Goal: Information Seeking & Learning: Learn about a topic

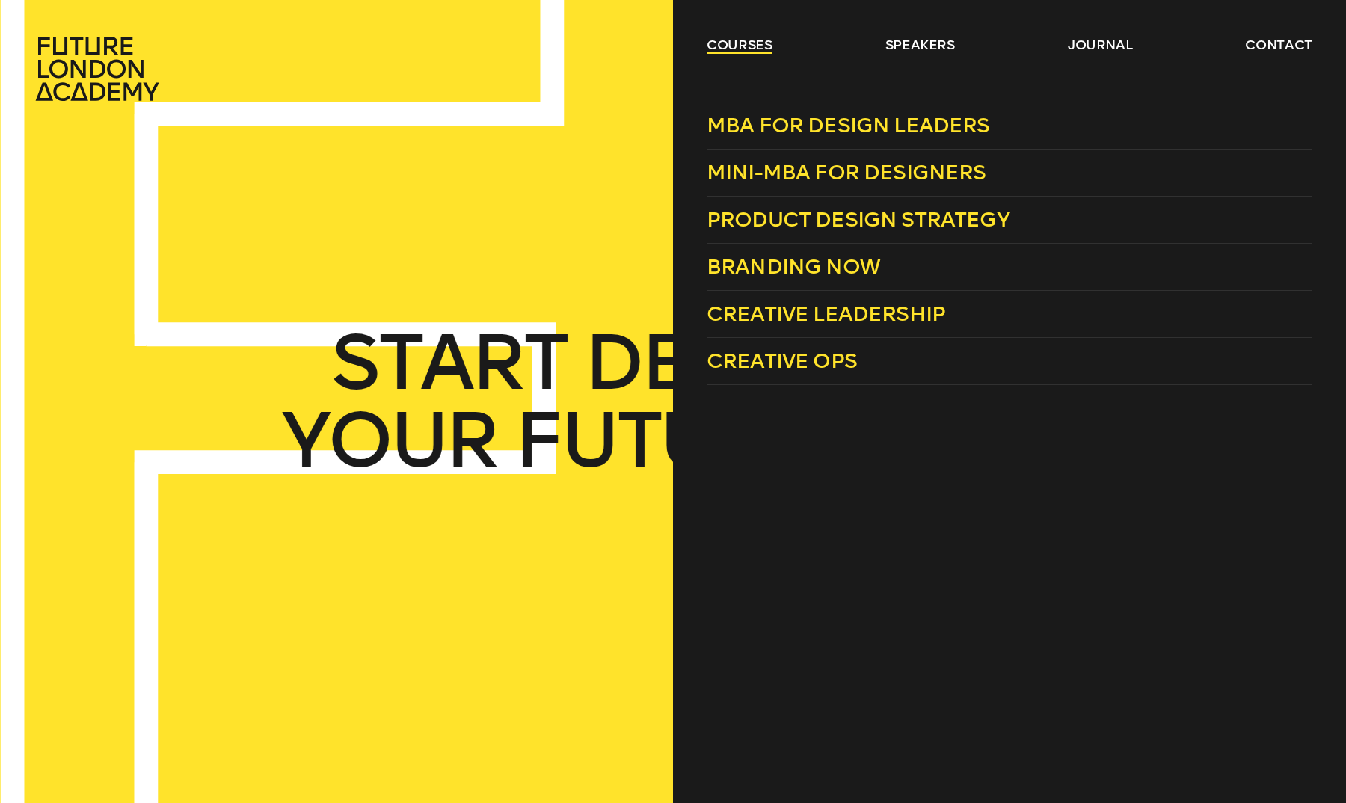
click at [740, 49] on link "courses" at bounding box center [740, 45] width 66 height 18
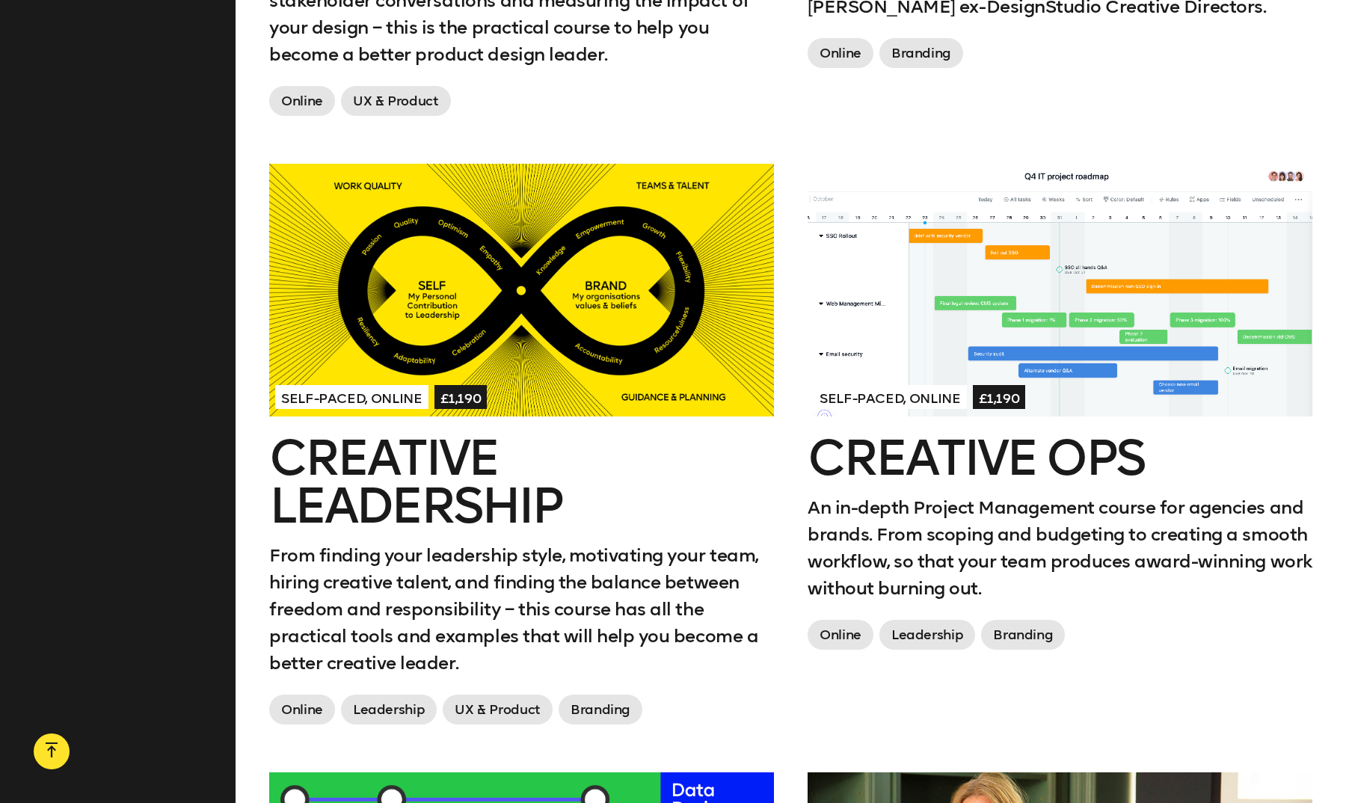
scroll to position [1714, 0]
click at [591, 384] on div "Self-paced, Online £1,190" at bounding box center [521, 397] width 493 height 27
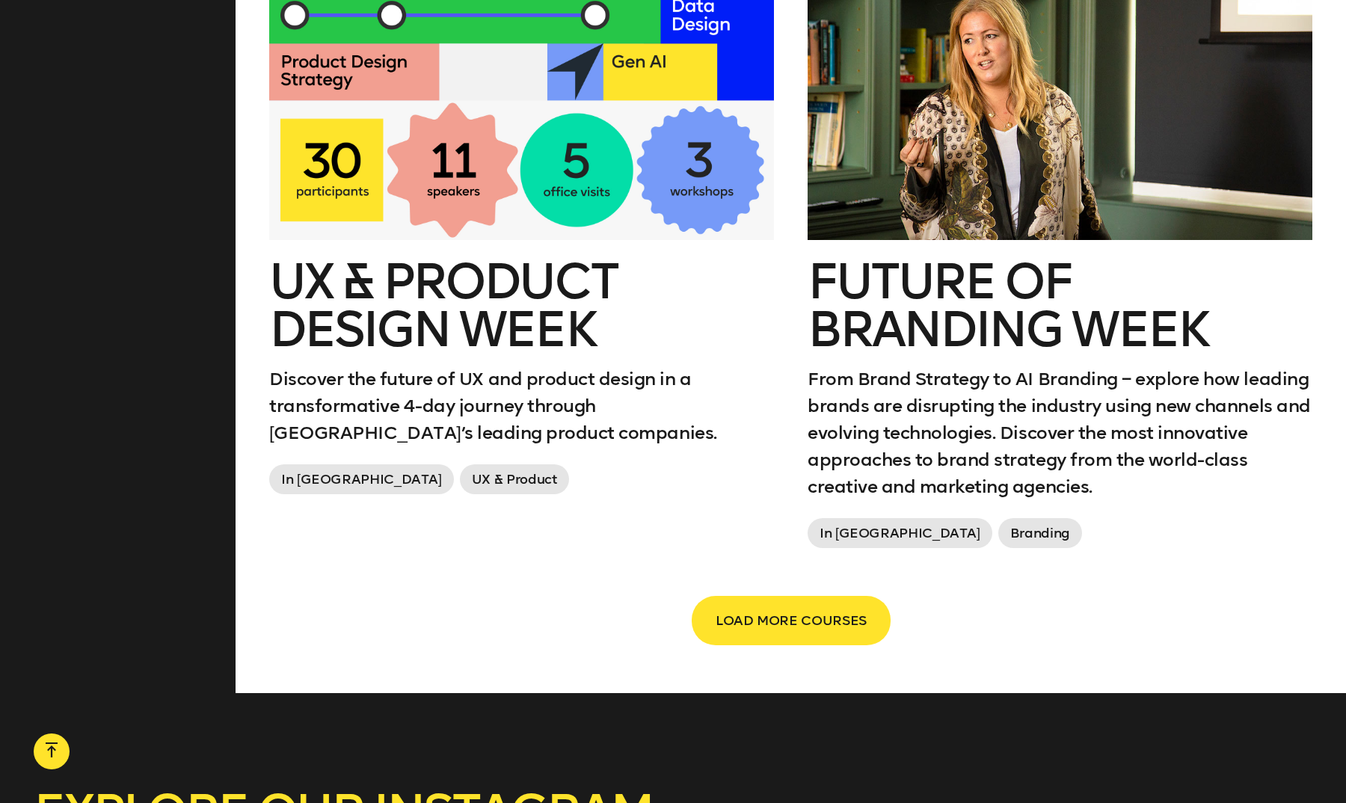
scroll to position [2632, 0]
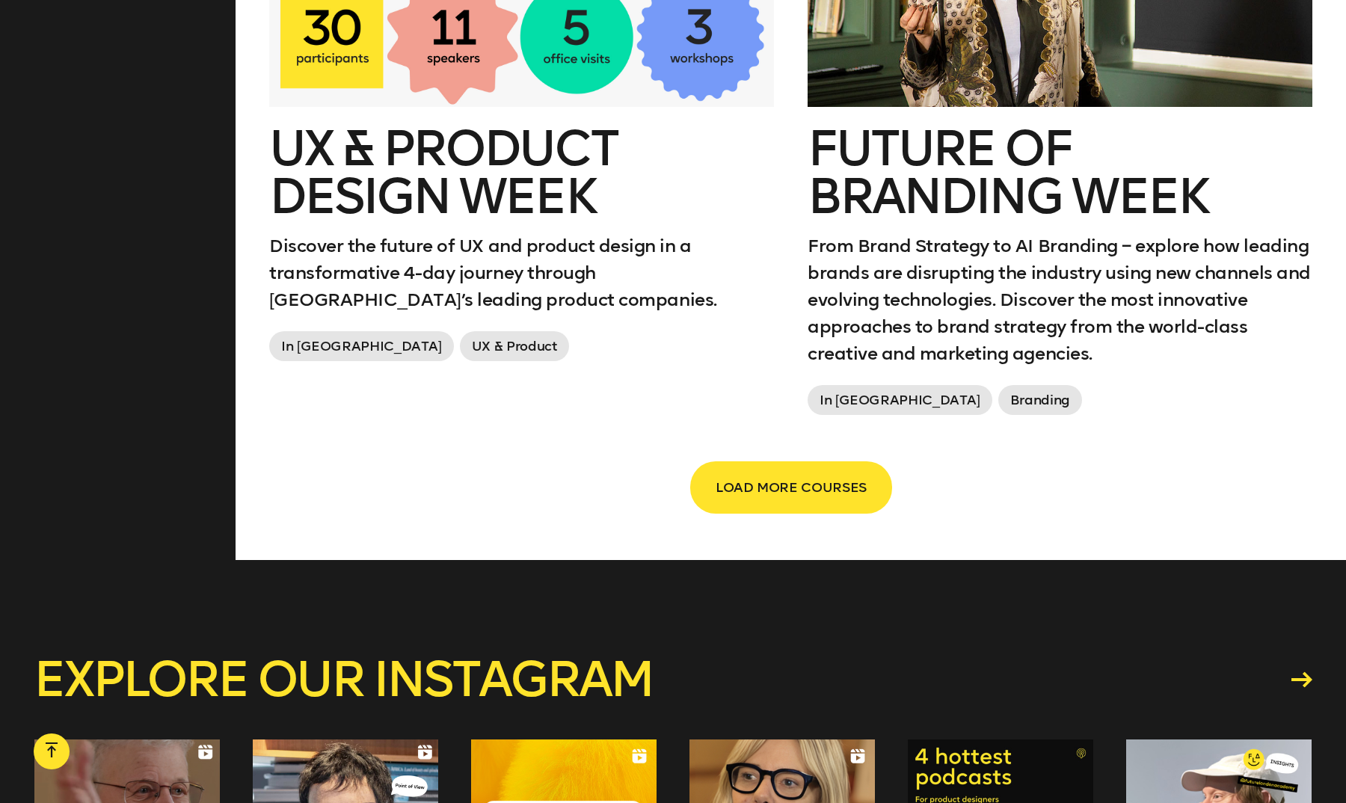
click at [795, 473] on span "LOAD MORE COURSES" at bounding box center [791, 487] width 151 height 28
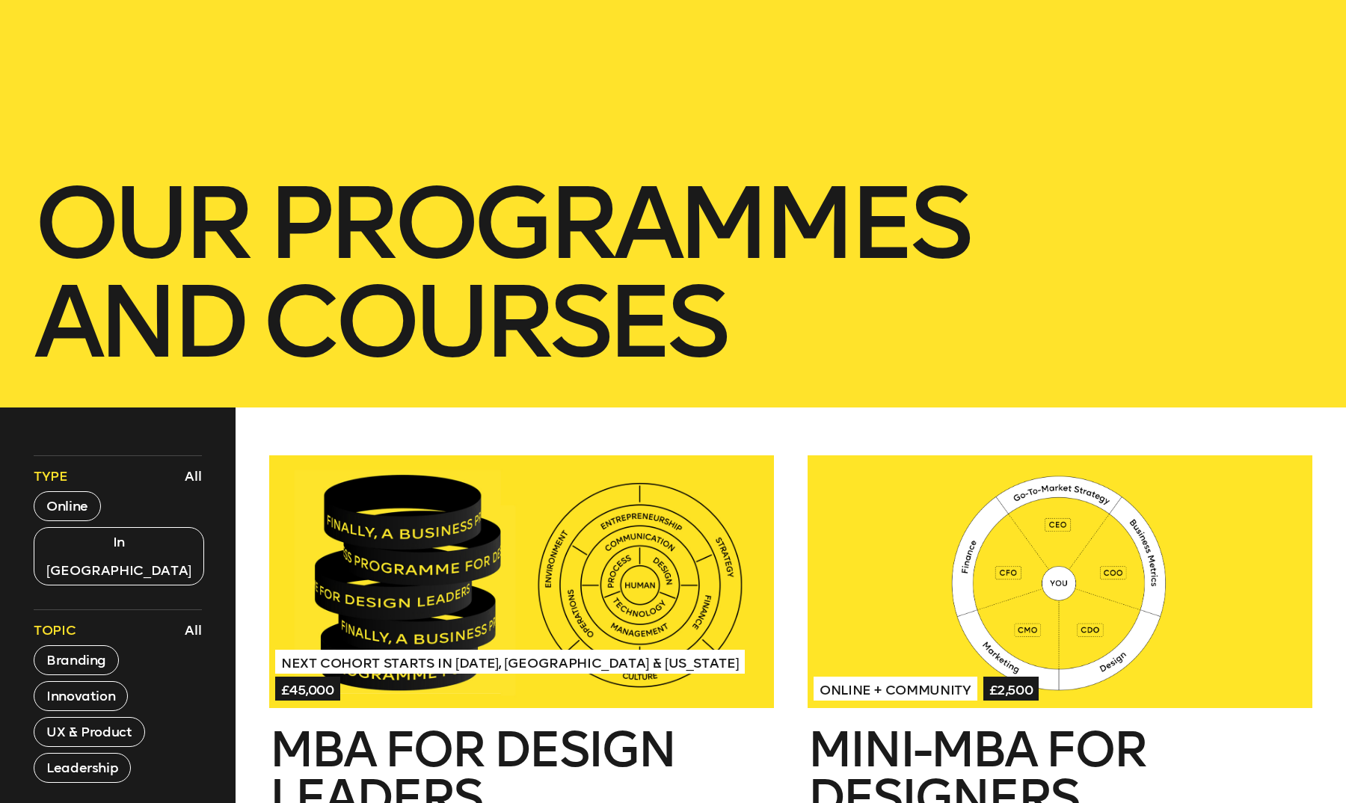
scroll to position [344, 0]
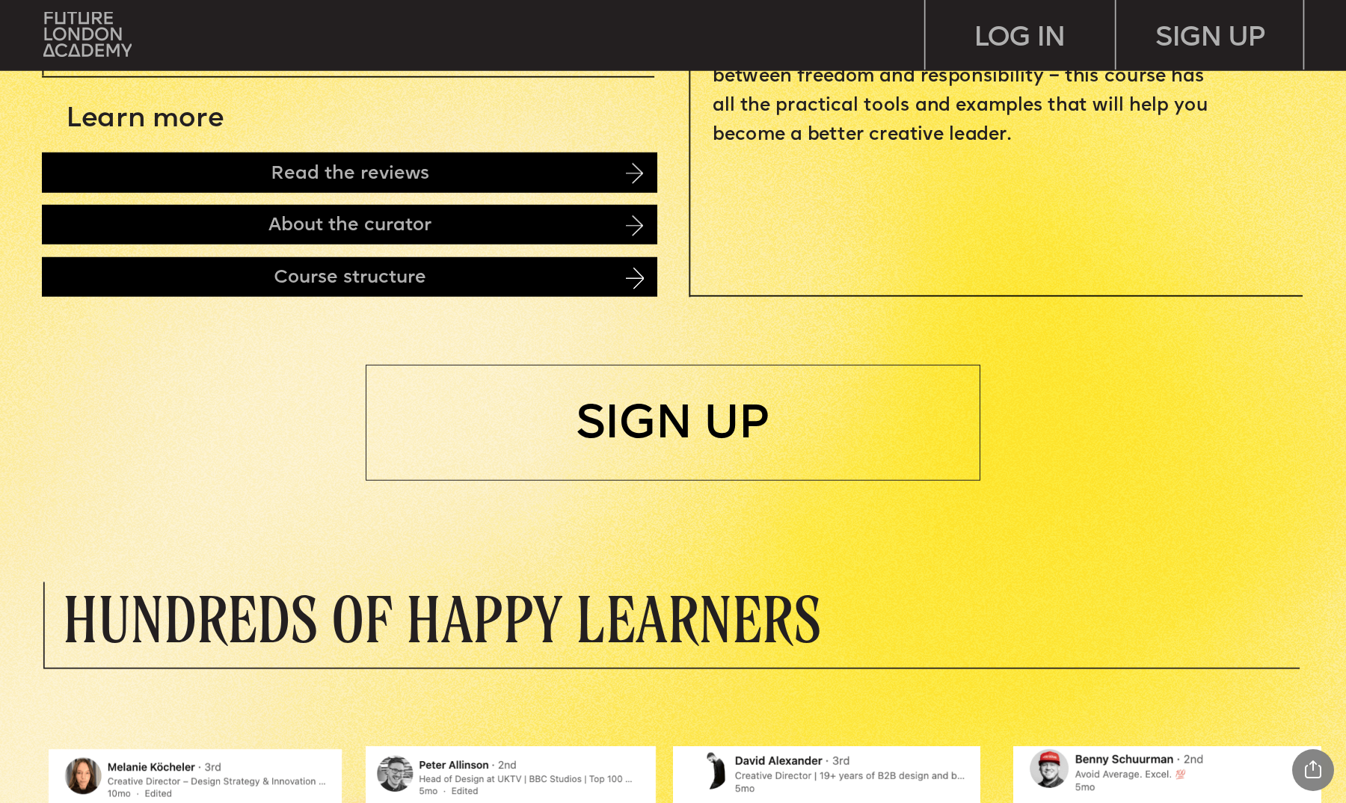
scroll to position [936, 0]
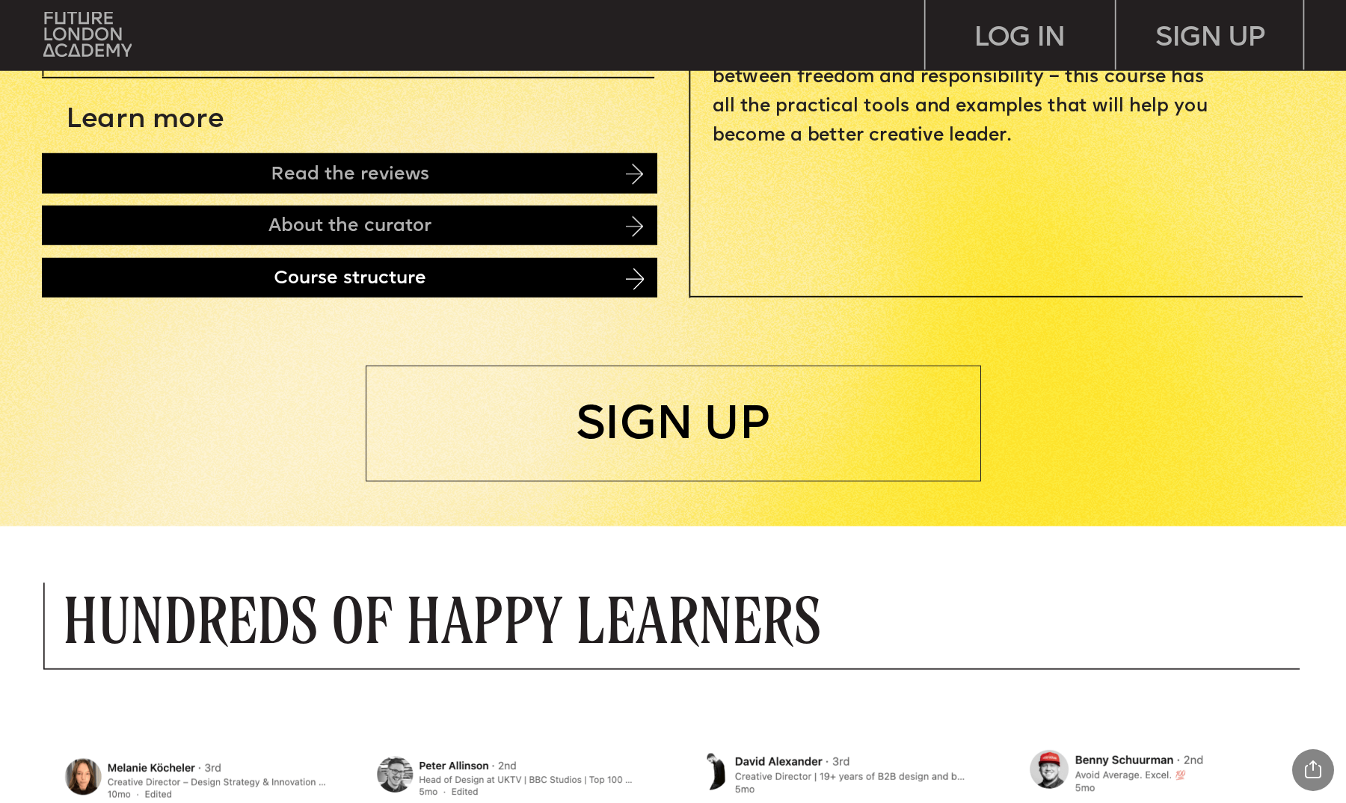
click at [438, 267] on div "Course structure" at bounding box center [349, 278] width 615 height 40
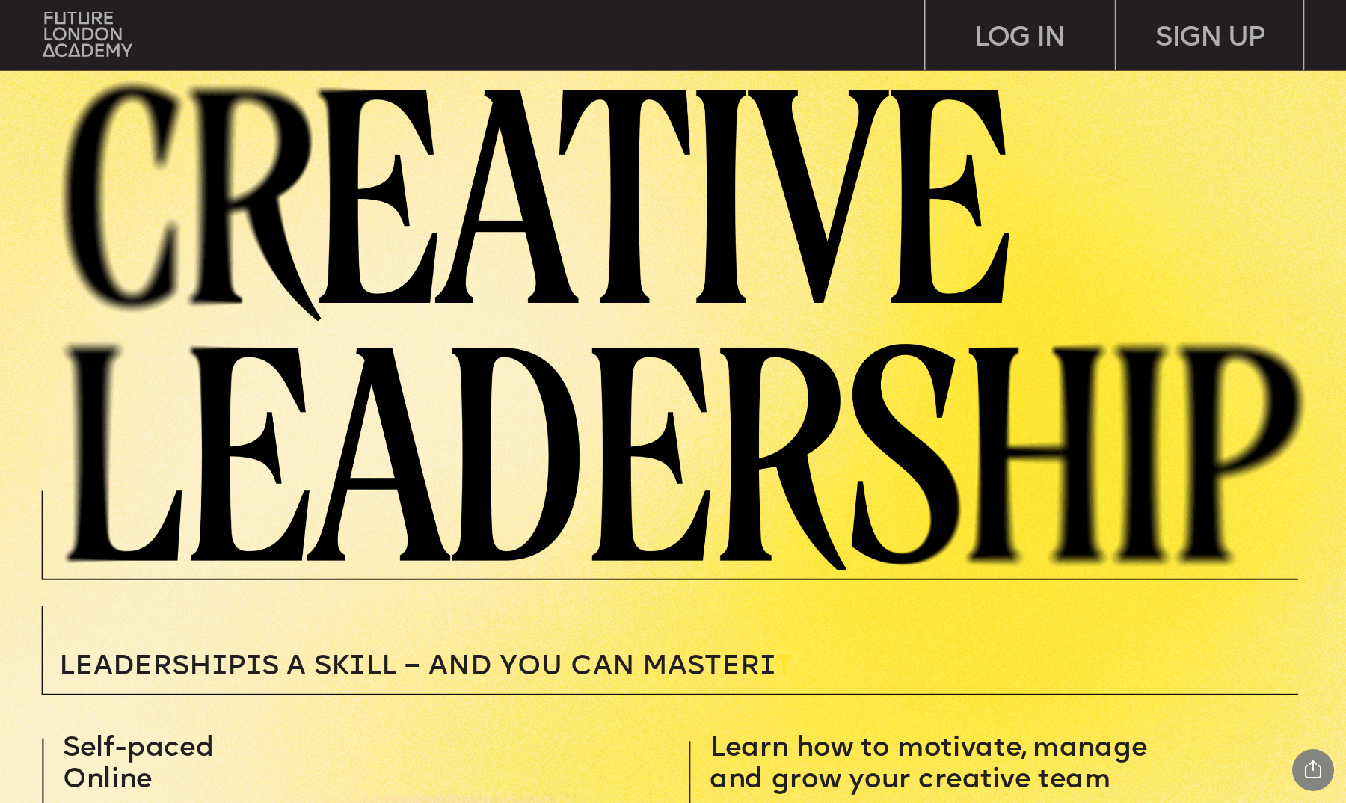
scroll to position [0, 0]
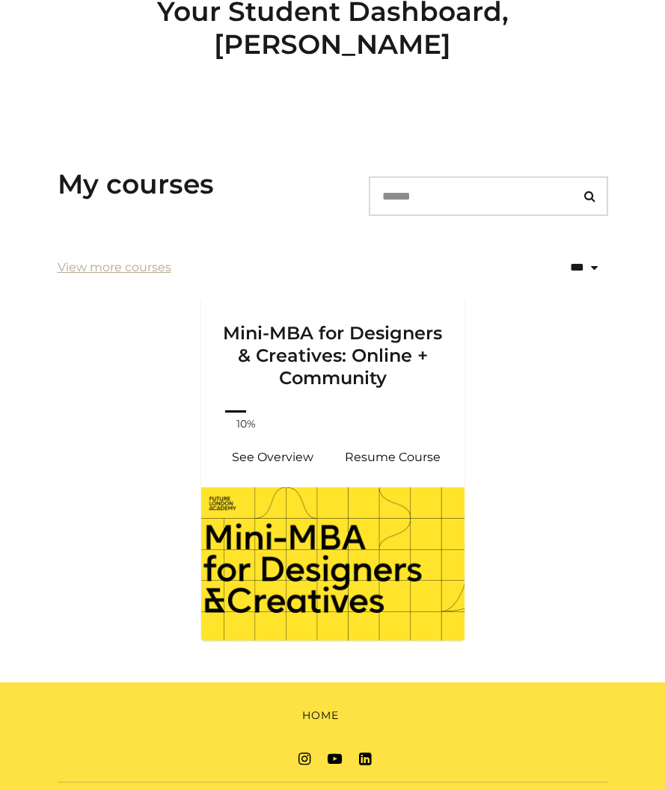
scroll to position [153, 0]
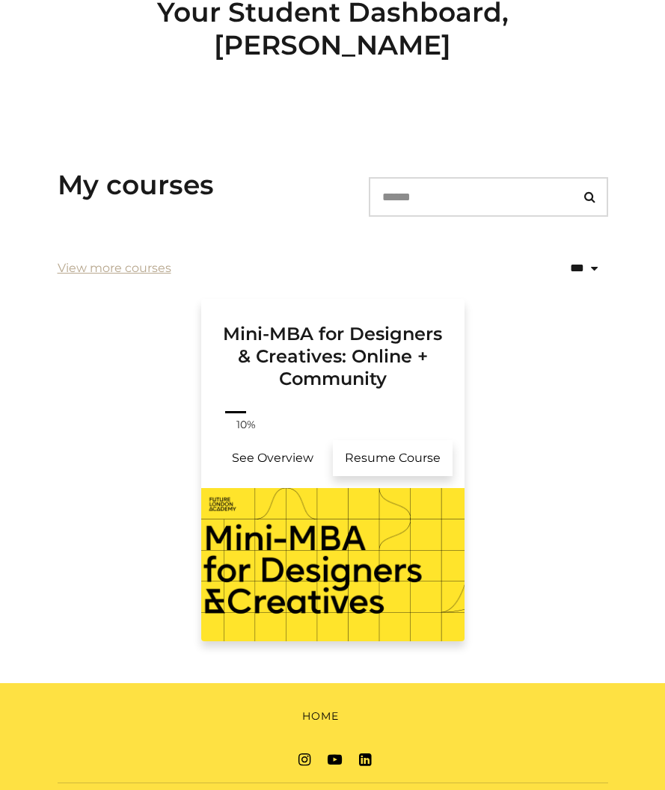
click at [399, 440] on link "Resume Course" at bounding box center [393, 458] width 120 height 36
